Goal: Information Seeking & Learning: Learn about a topic

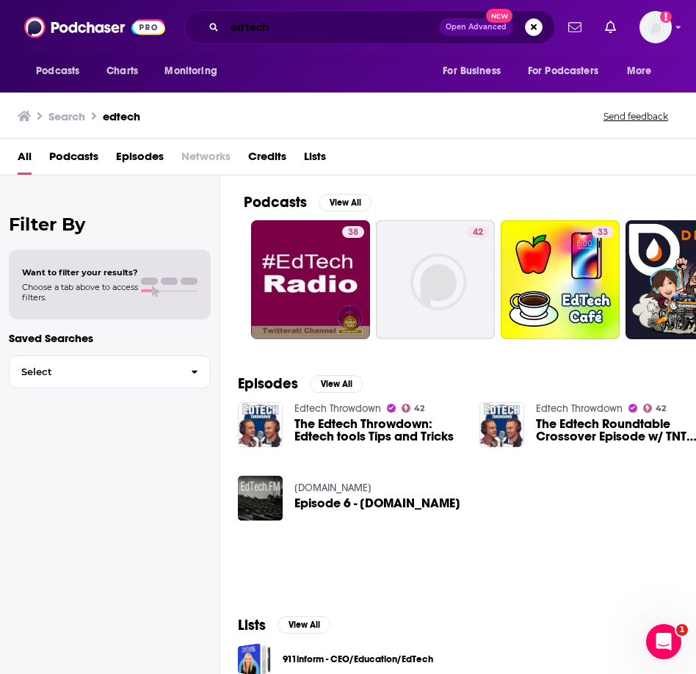
click at [300, 28] on input "edtech" at bounding box center [332, 27] width 215 height 24
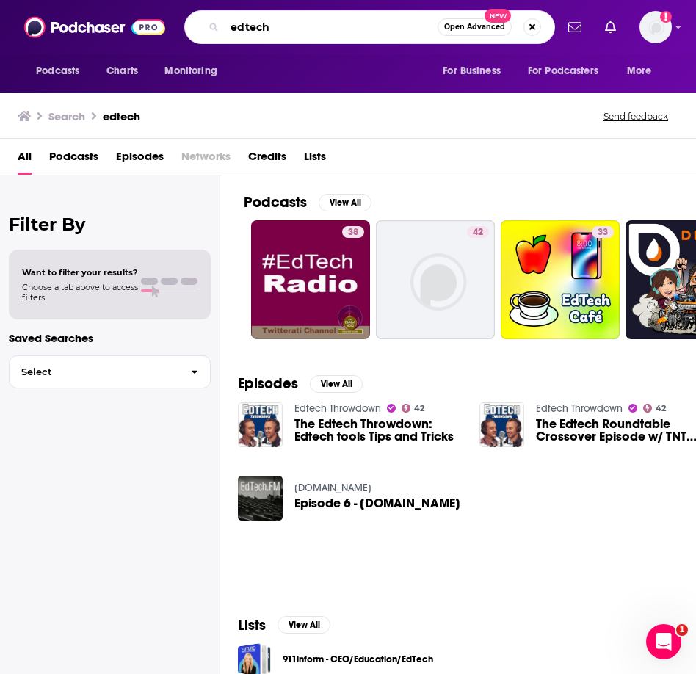
drag, startPoint x: 300, startPoint y: 27, endPoint x: 261, endPoint y: 26, distance: 39.7
click at [261, 27] on input "edtech" at bounding box center [331, 27] width 213 height 24
type input "school administration"
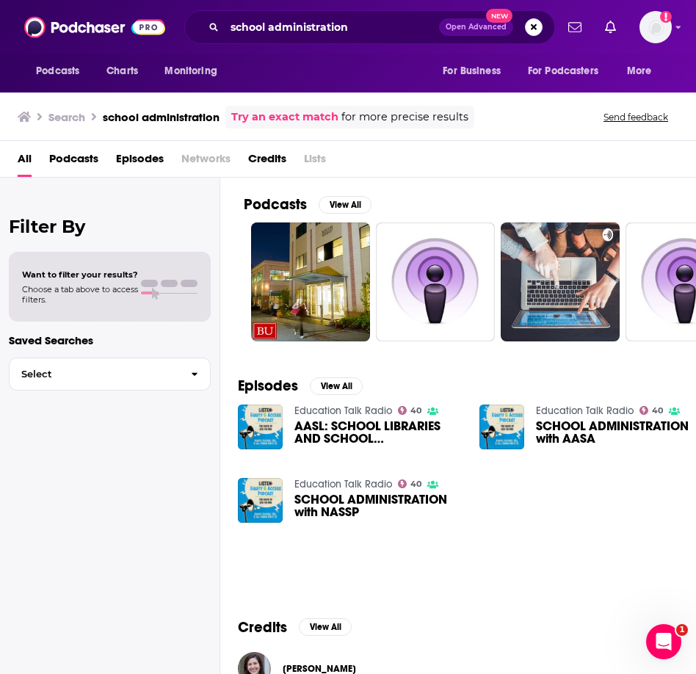
click at [72, 153] on span "Podcasts" at bounding box center [73, 162] width 49 height 30
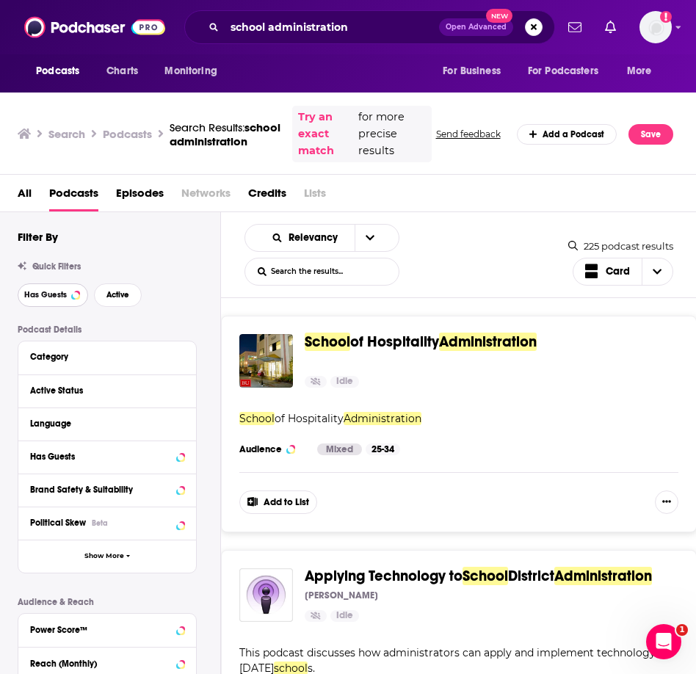
drag, startPoint x: 50, startPoint y: 299, endPoint x: 83, endPoint y: 300, distance: 33.1
click at [50, 299] on span "Has Guests" at bounding box center [45, 295] width 43 height 8
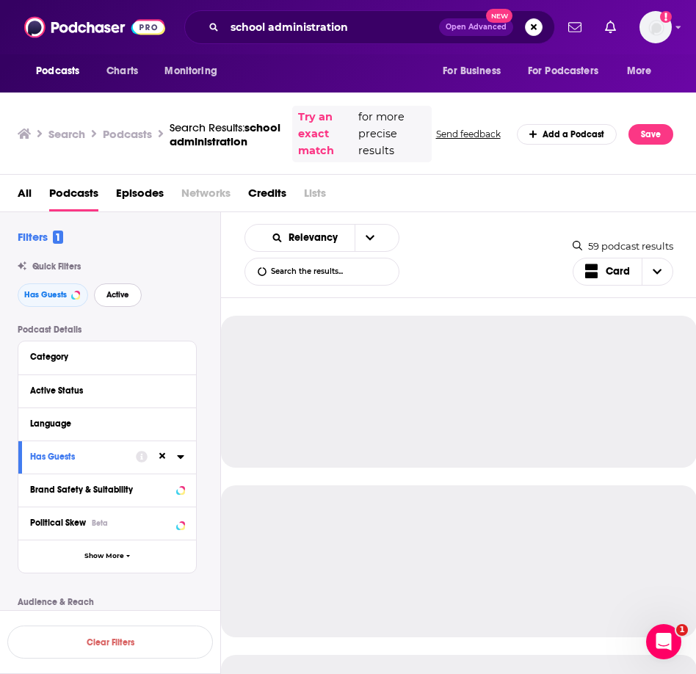
click at [126, 298] on span "Active" at bounding box center [118, 295] width 23 height 8
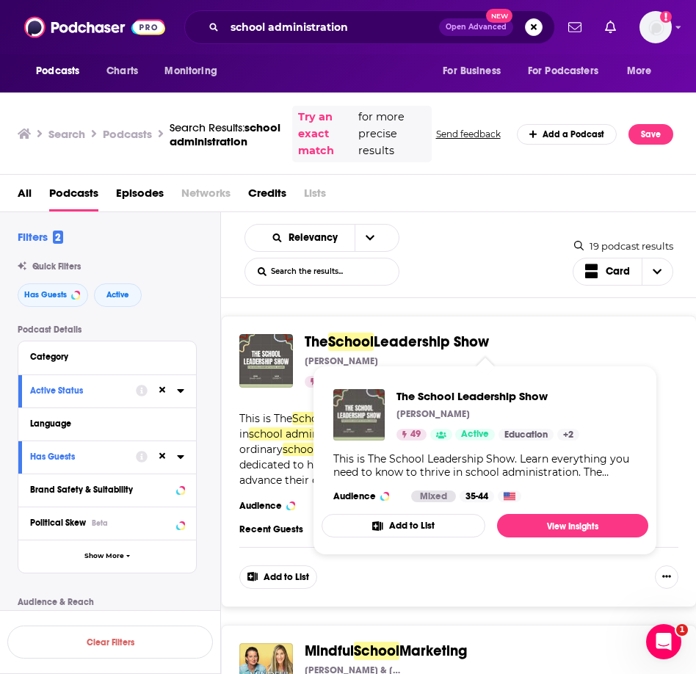
click at [461, 347] on span "Leadership Show" at bounding box center [431, 342] width 115 height 18
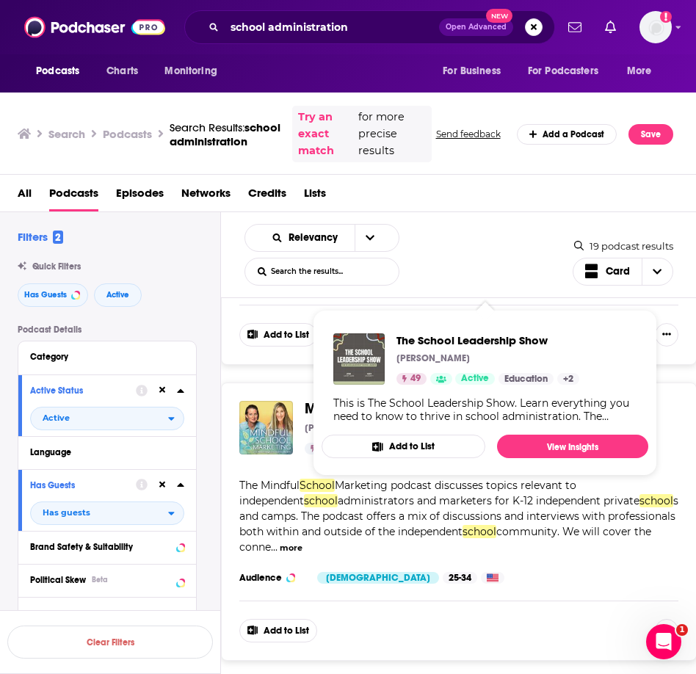
scroll to position [281, 0]
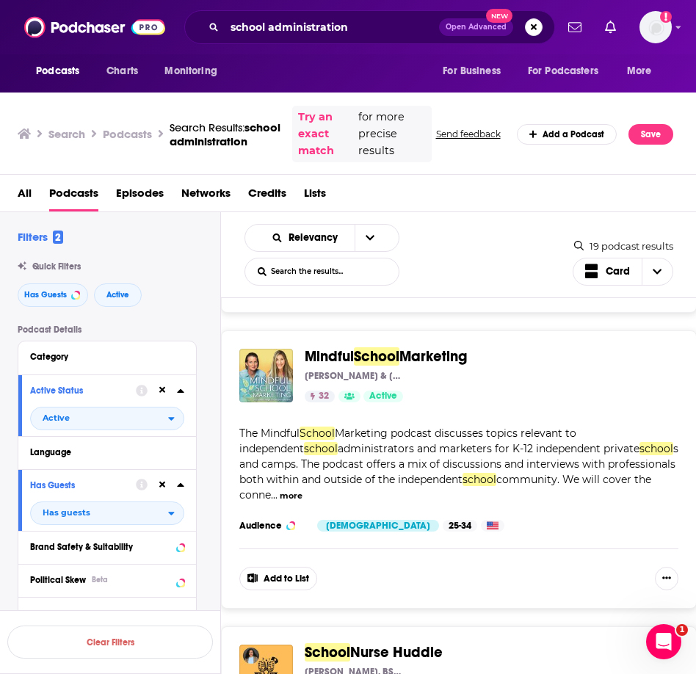
click at [216, 306] on div "Has Guests Active" at bounding box center [119, 296] width 203 height 24
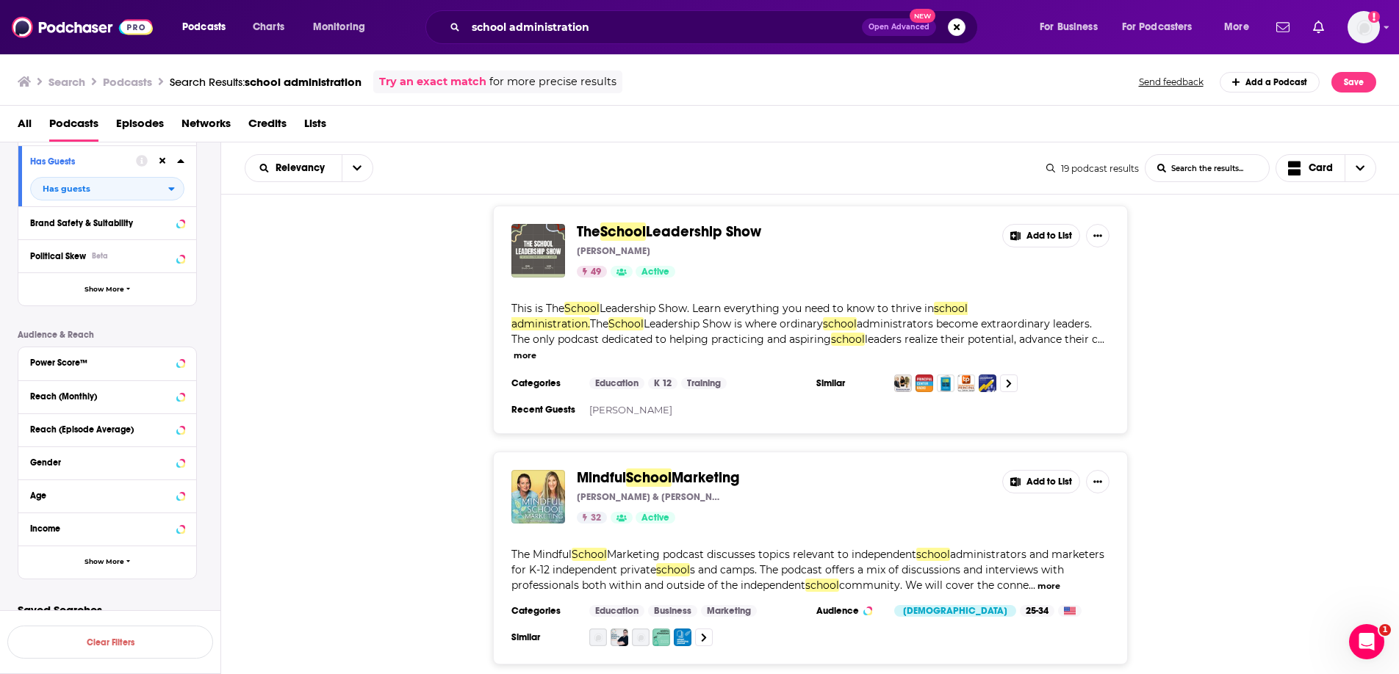
scroll to position [271, 0]
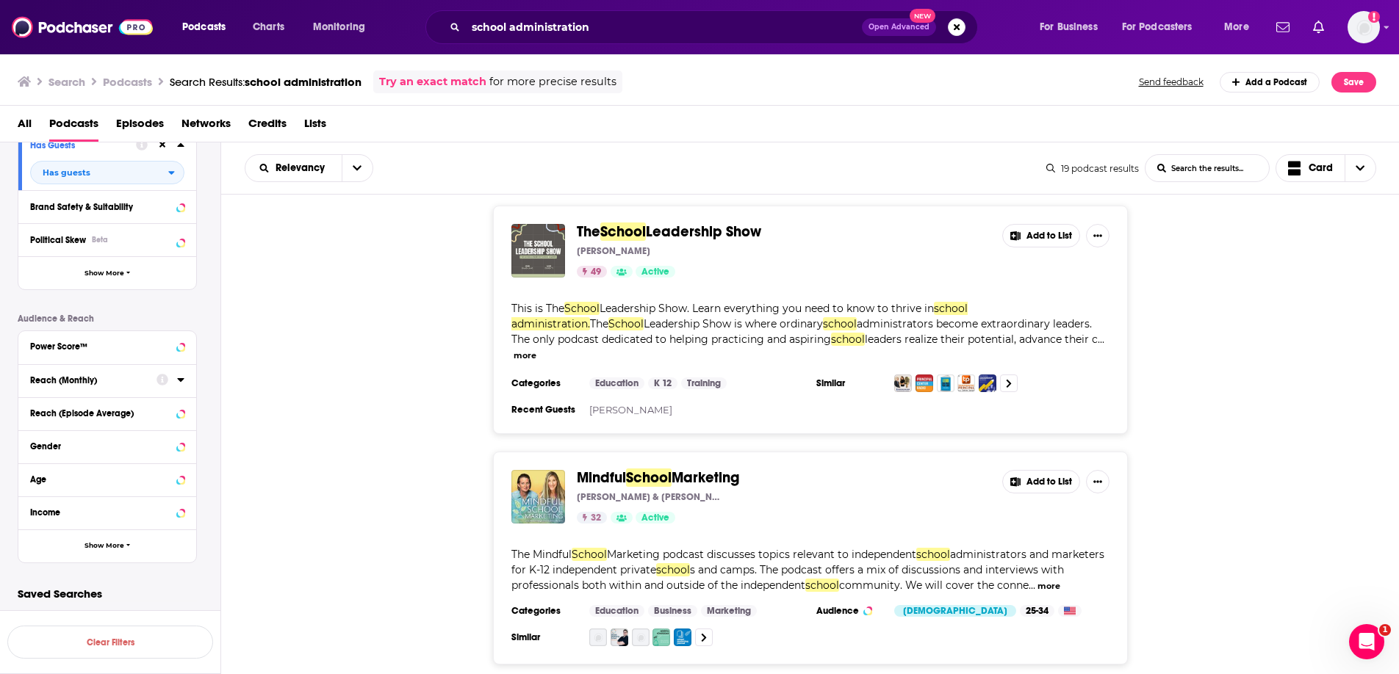
click at [146, 384] on div "Reach (Monthly)" at bounding box center [88, 380] width 117 height 10
click at [73, 411] on input "number" at bounding box center [66, 407] width 73 height 24
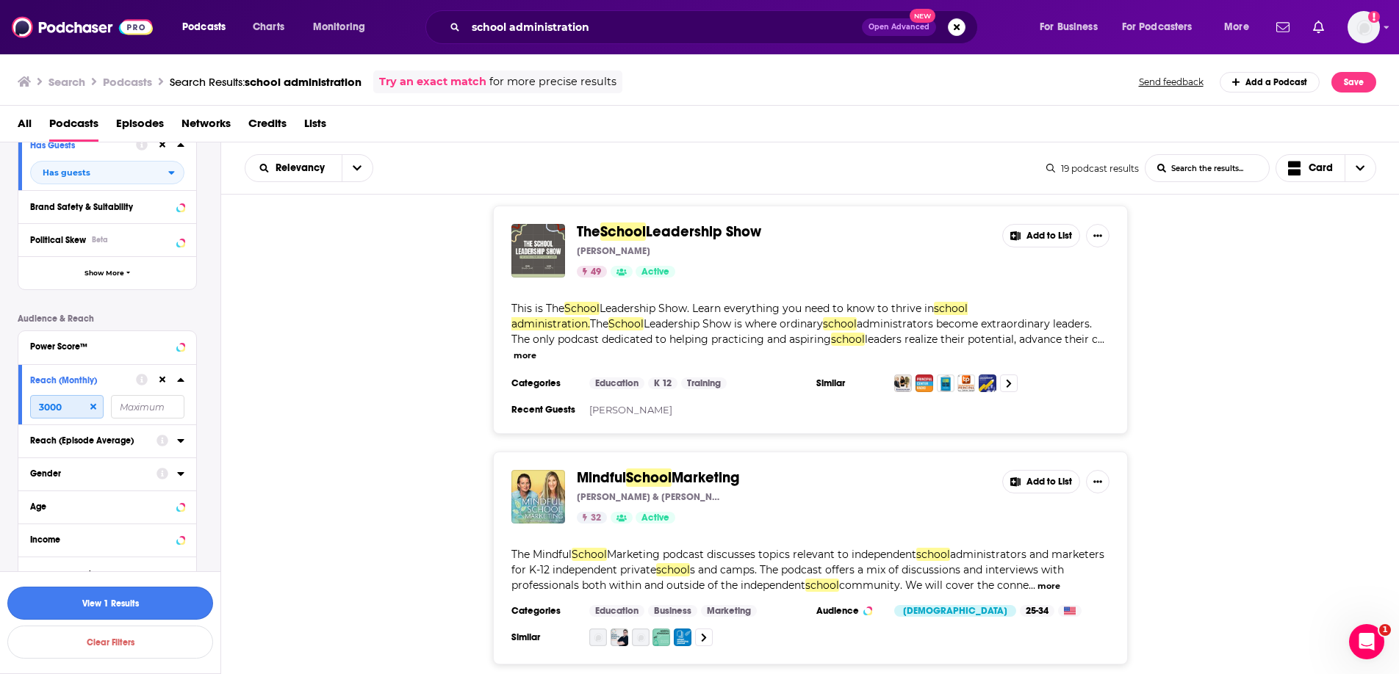
type input "3000"
click at [156, 432] on button "View 1 Results" at bounding box center [110, 603] width 206 height 33
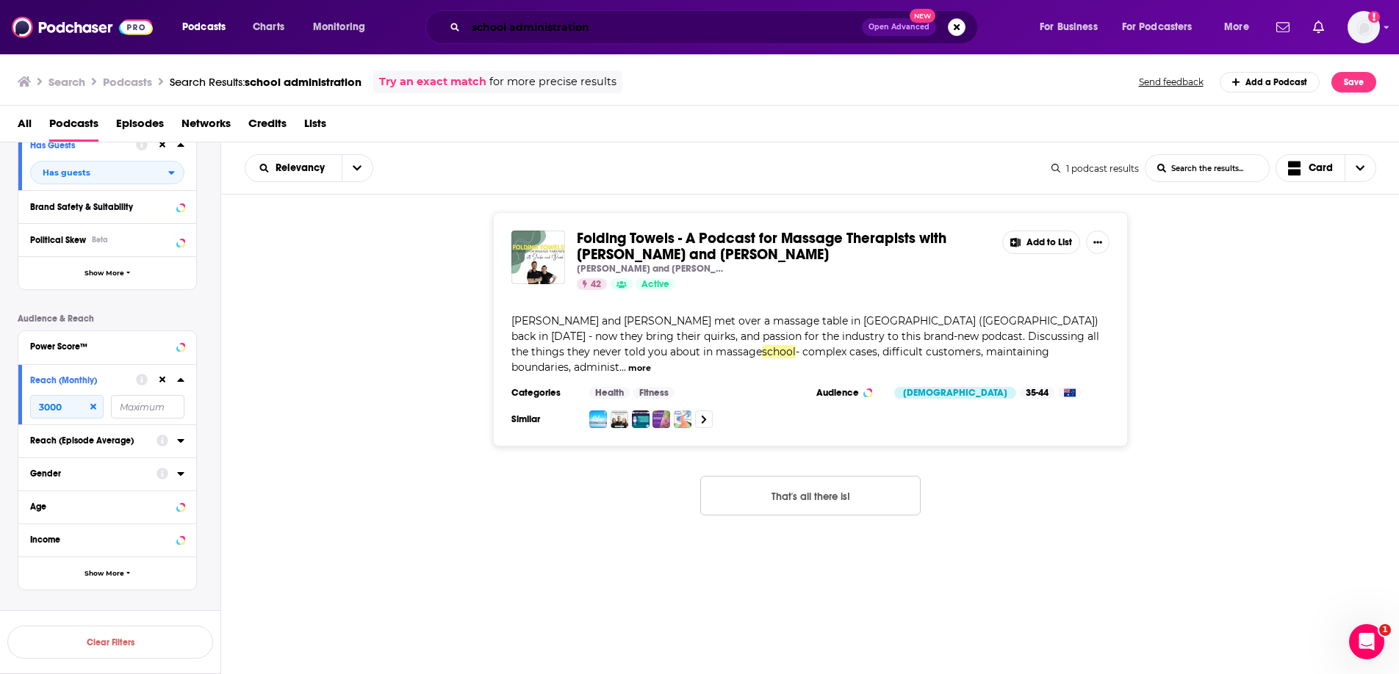
click at [461, 29] on input "school administration" at bounding box center [664, 27] width 396 height 24
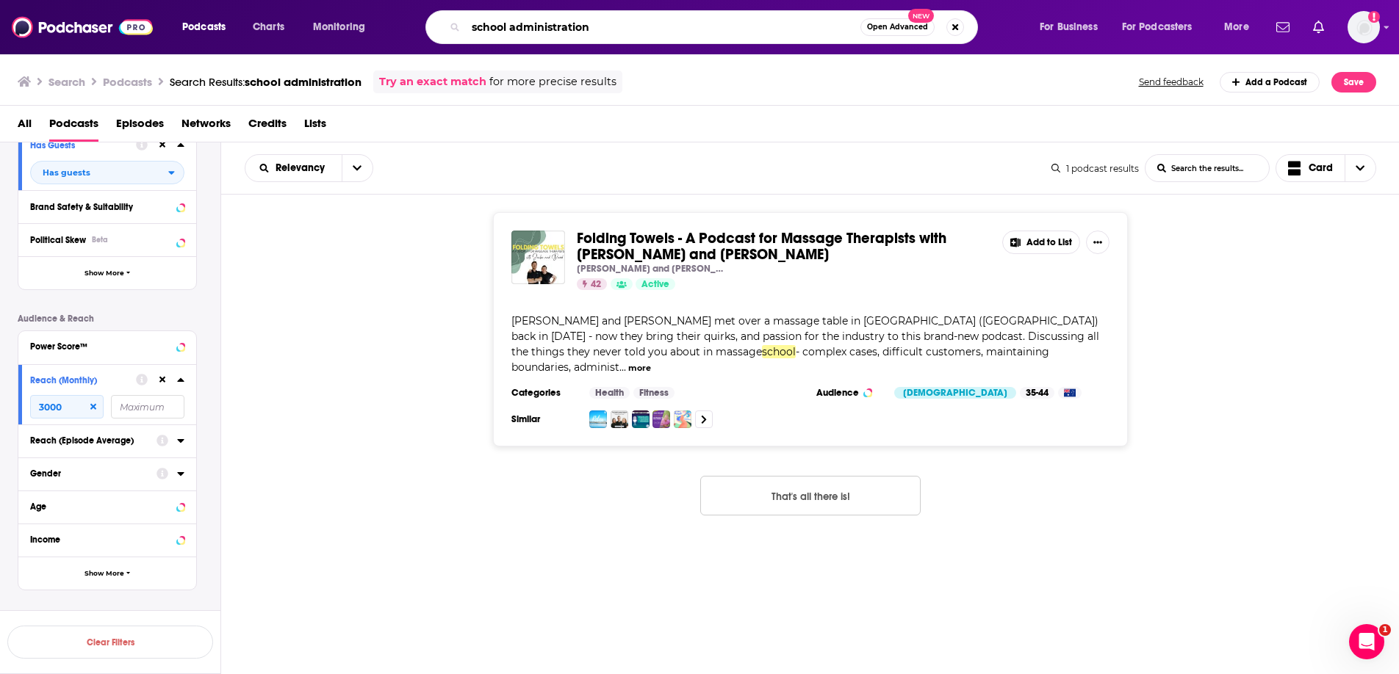
click at [461, 29] on input "school administration" at bounding box center [663, 27] width 395 height 24
type input "school admin"
